Goal: Information Seeking & Learning: Stay updated

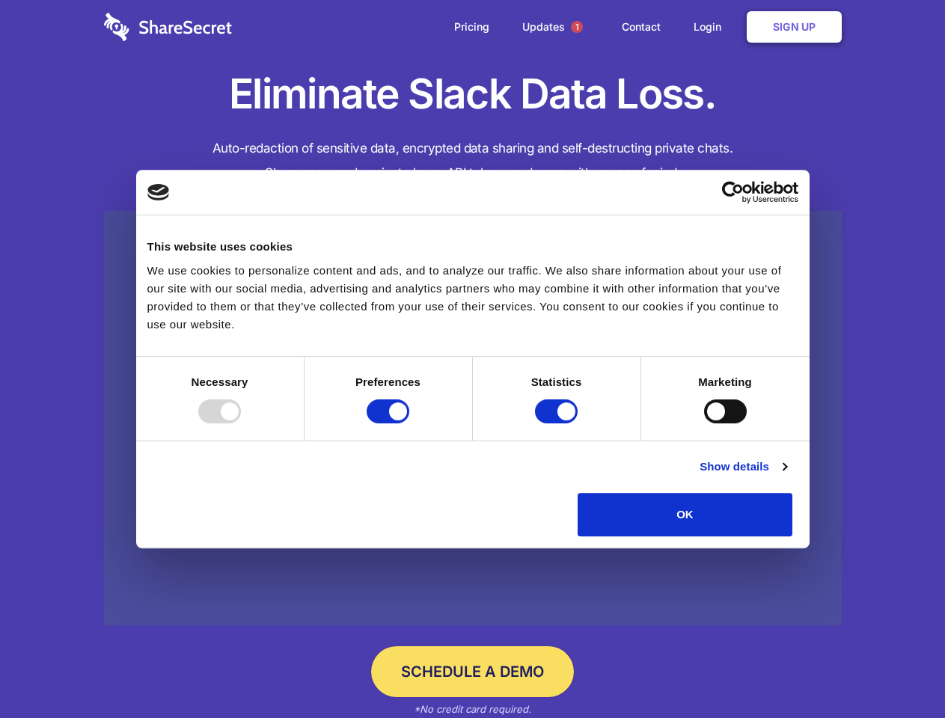
click at [241, 423] on div at bounding box center [219, 411] width 43 height 24
click at [409, 423] on input "Preferences" at bounding box center [388, 411] width 43 height 24
checkbox input "false"
click at [558, 423] on input "Statistics" at bounding box center [556, 411] width 43 height 24
checkbox input "false"
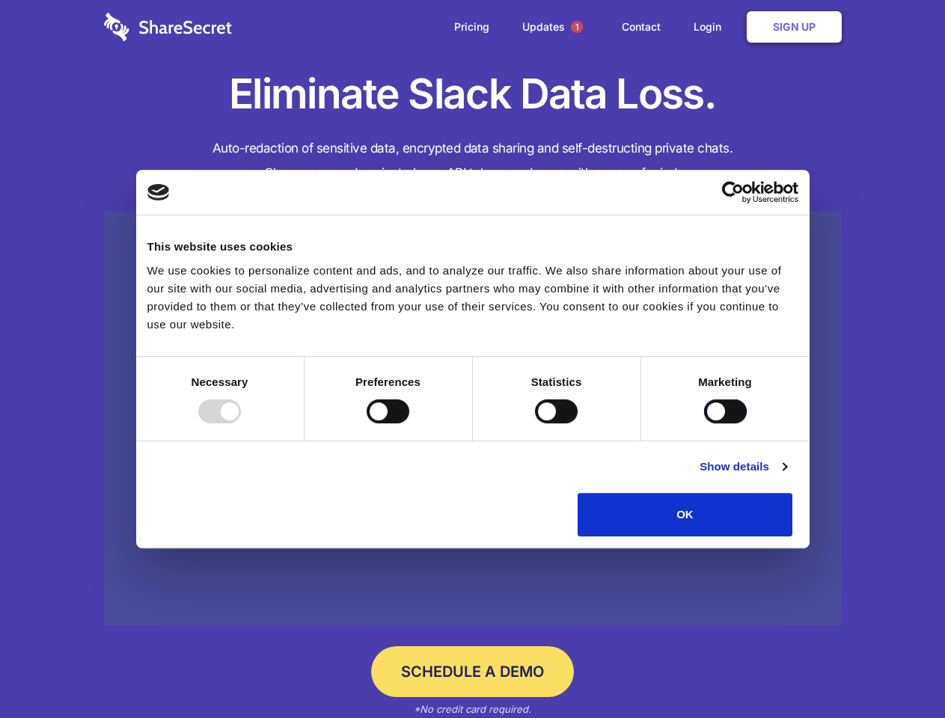
click at [704, 423] on input "Marketing" at bounding box center [725, 411] width 43 height 24
checkbox input "true"
click at [786, 476] on link "Show details" at bounding box center [742, 467] width 87 height 18
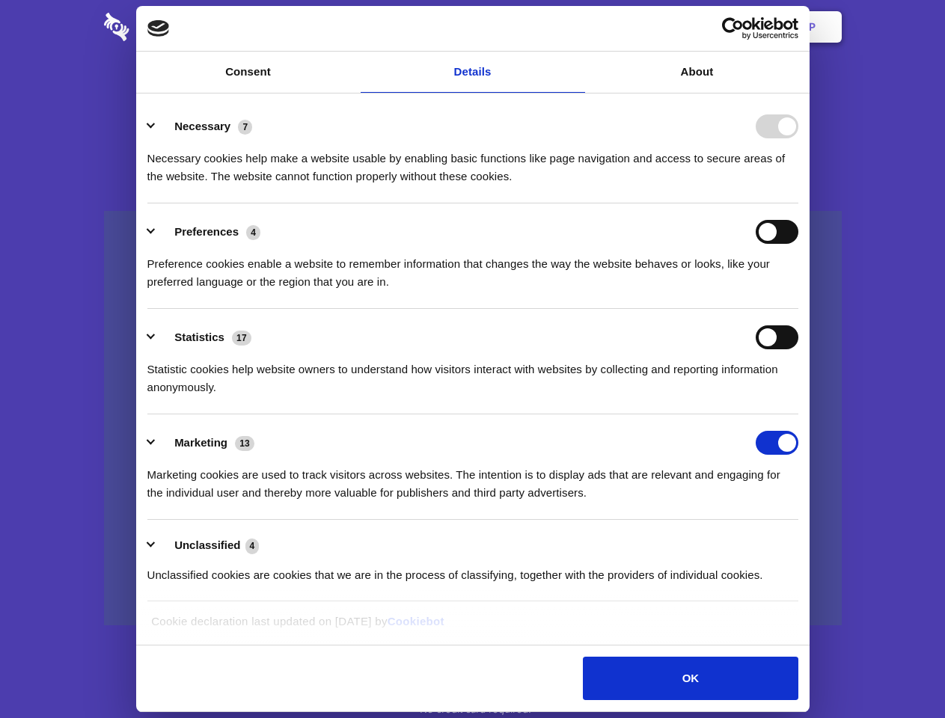
click at [798, 203] on li "Necessary 7 Necessary cookies help make a website usable by enabling basic func…" at bounding box center [472, 150] width 651 height 105
click at [576, 27] on span "1" at bounding box center [577, 27] width 12 height 12
